Goal: Find specific fact: Find specific fact

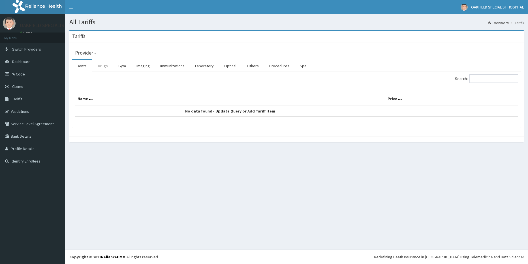
click at [99, 68] on link "Drugs" at bounding box center [102, 66] width 19 height 12
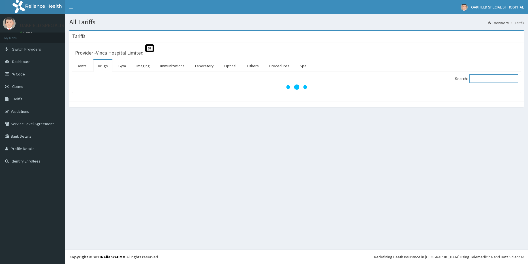
click at [484, 81] on input "Search:" at bounding box center [493, 78] width 49 height 8
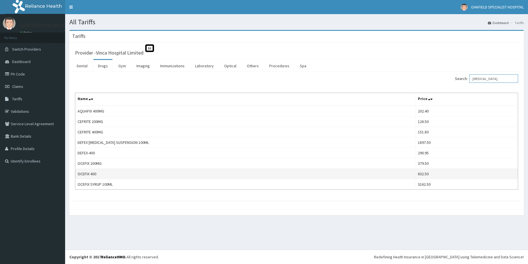
type input "[MEDICAL_DATA]"
click at [85, 174] on td "OCEFIX 400" at bounding box center [245, 174] width 340 height 10
copy td "OCEFIX"
